Goal: Transaction & Acquisition: Download file/media

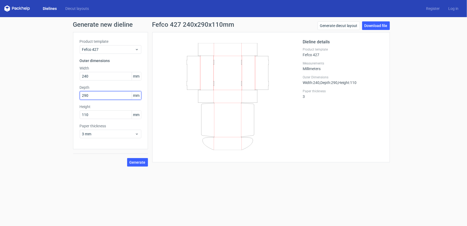
drag, startPoint x: 91, startPoint y: 96, endPoint x: 73, endPoint y: 91, distance: 18.6
click at [74, 93] on div "Product template Fefco 427 Outer dimensions Width 240 mm Depth 290 mm Height 11…" at bounding box center [110, 90] width 75 height 117
type input "320"
click at [70, 72] on div "Generate new dieline Product template Fefco 427 Outer dimensions Width 240 mm D…" at bounding box center [233, 94] width 467 height 154
click at [140, 161] on span "Generate" at bounding box center [138, 163] width 16 height 4
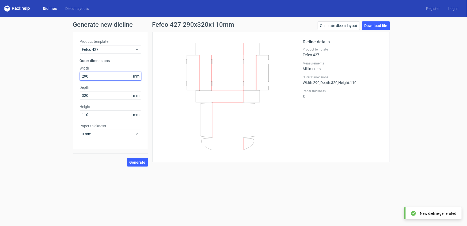
drag, startPoint x: 93, startPoint y: 76, endPoint x: 64, endPoint y: 70, distance: 29.8
click at [64, 70] on div "Generate new dieline Product template Fefco 427 Outer dimensions Width 290 mm D…" at bounding box center [233, 94] width 467 height 154
type input "320"
drag, startPoint x: 90, startPoint y: 96, endPoint x: 70, endPoint y: 90, distance: 20.3
click at [70, 90] on div "Generate new dieline Product template Fefco 427 Outer dimensions Width 320 mm D…" at bounding box center [233, 94] width 467 height 154
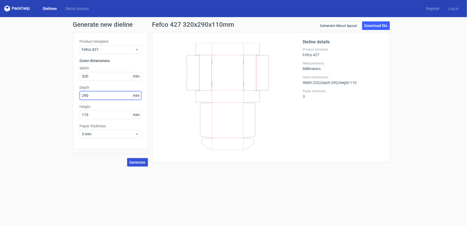
type input "290"
click at [140, 161] on span "Generate" at bounding box center [138, 163] width 16 height 4
click at [377, 27] on link "Download file" at bounding box center [376, 25] width 28 height 9
